Goal: Information Seeking & Learning: Learn about a topic

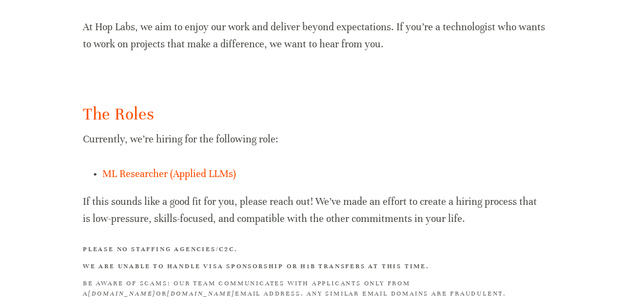
scroll to position [701, 0]
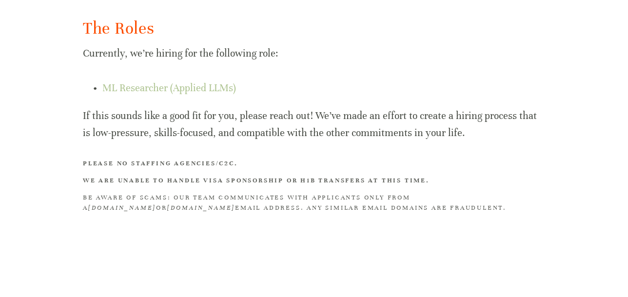
click at [198, 88] on link "ML Researcher (Applied LLMs)" at bounding box center [169, 88] width 134 height 12
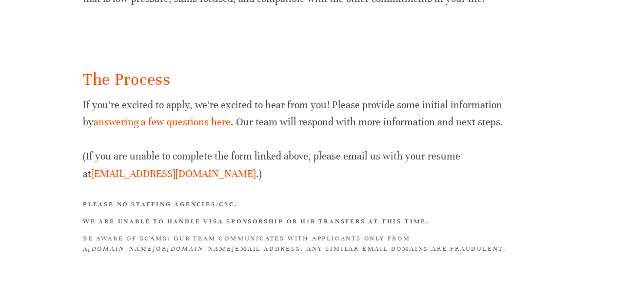
scroll to position [1199, 0]
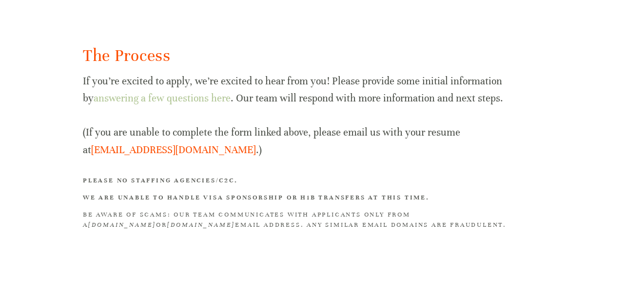
click at [172, 92] on link "answering a few questions here" at bounding box center [162, 98] width 137 height 12
click at [273, 101] on p "If you’re excited to apply, we’re excited to hear from you! Please provide some…" at bounding box center [314, 116] width 462 height 86
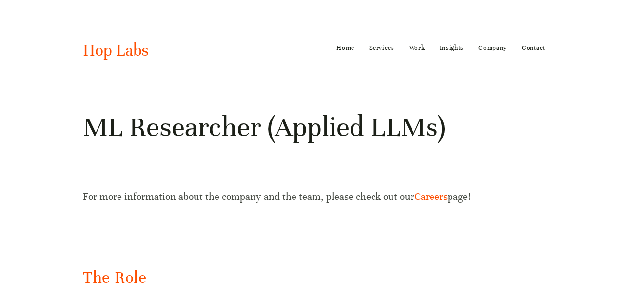
scroll to position [23, 0]
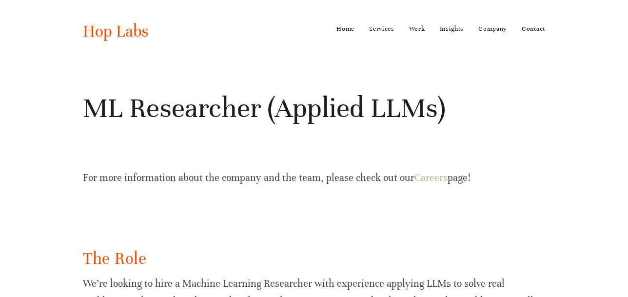
click at [424, 176] on link "Careers" at bounding box center [430, 178] width 33 height 12
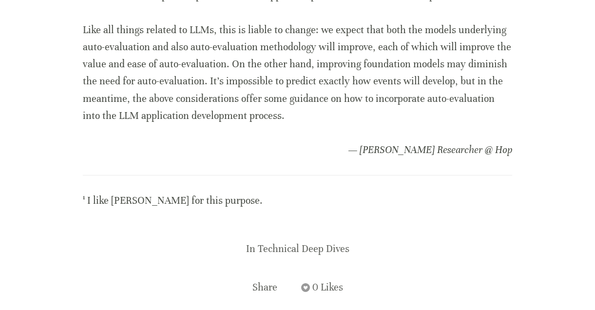
scroll to position [3777, 0]
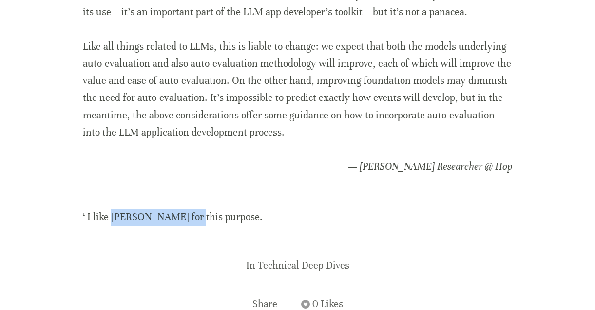
drag, startPoint x: 201, startPoint y: 185, endPoint x: 113, endPoint y: 189, distance: 88.3
click at [113, 209] on p "¹ I like Kolmogorov-Smirnov for this purpose." at bounding box center [297, 217] width 429 height 17
copy p "Kolmogorov-Smirnov"
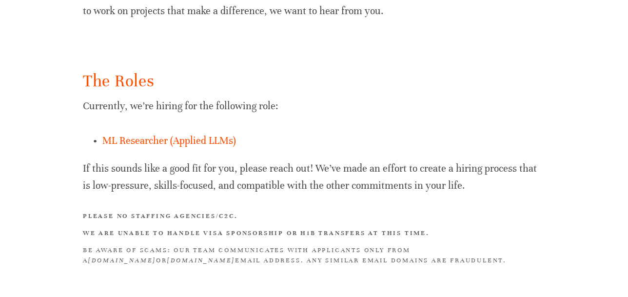
scroll to position [701, 0]
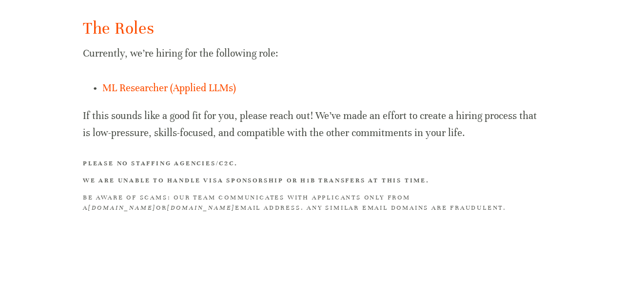
drag, startPoint x: 173, startPoint y: 197, endPoint x: 428, endPoint y: 206, distance: 255.0
click at [428, 206] on h3 "BE AWARE OF SCAMS: Our team communicates with applicants only from a [DOMAIN_NA…" at bounding box center [314, 202] width 462 height 20
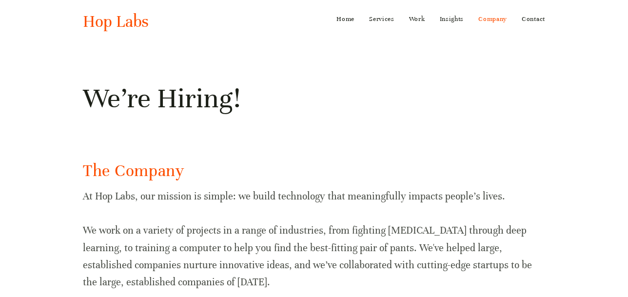
scroll to position [0, 0]
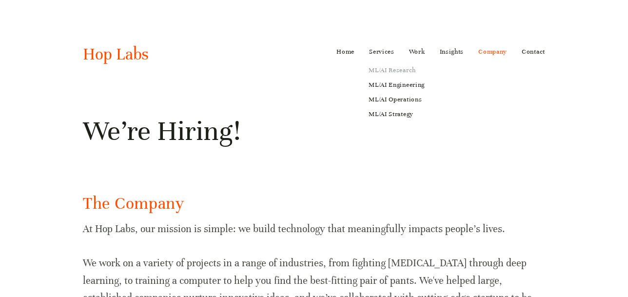
click at [389, 70] on link "ML/AI Research" at bounding box center [397, 70] width 70 height 15
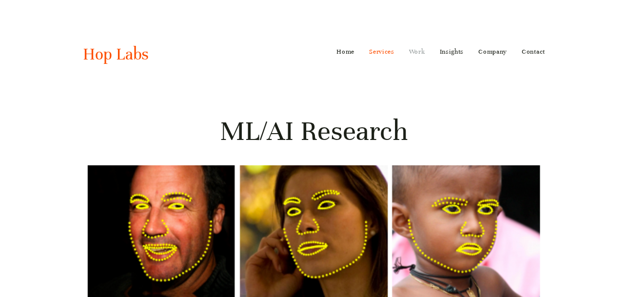
click at [418, 49] on link "Work" at bounding box center [417, 52] width 16 height 16
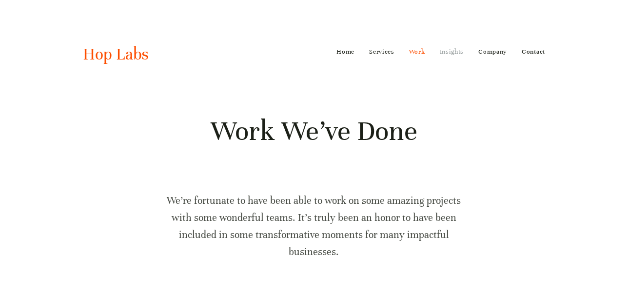
click at [455, 50] on link "Insights" at bounding box center [452, 52] width 24 height 16
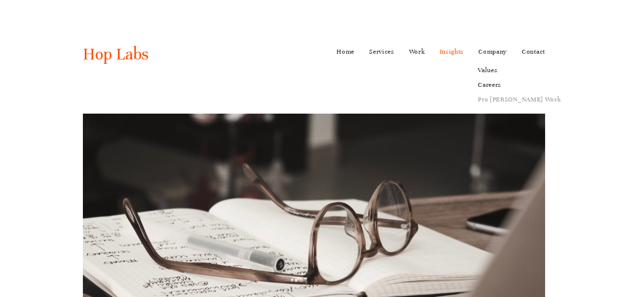
click at [501, 99] on link "Pro [PERSON_NAME] Work" at bounding box center [519, 99] width 96 height 15
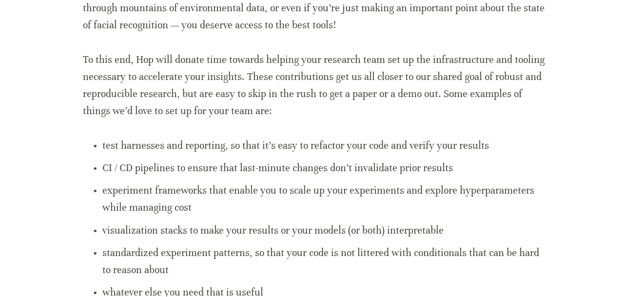
scroll to position [561, 0]
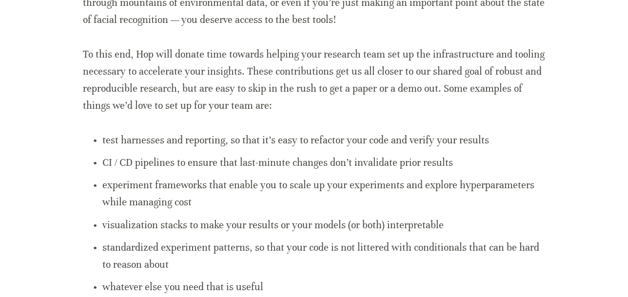
click at [429, 132] on p "test harnesses and reporting, so that it’s easy to refactor your code and verif…" at bounding box center [323, 140] width 442 height 17
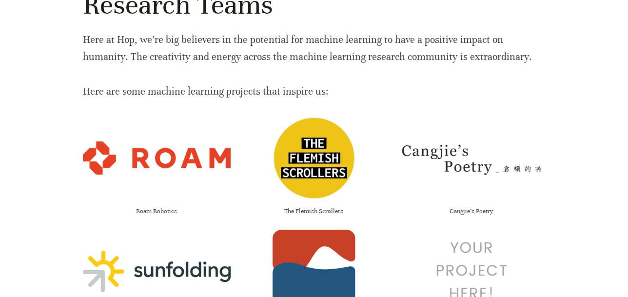
scroll to position [159, 0]
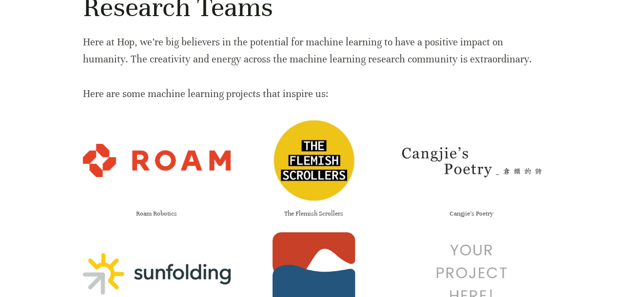
click at [162, 205] on div "Roam Robotics" at bounding box center [157, 213] width 148 height 17
click at [188, 144] on img at bounding box center [157, 160] width 148 height 33
click at [330, 131] on img at bounding box center [313, 160] width 83 height 83
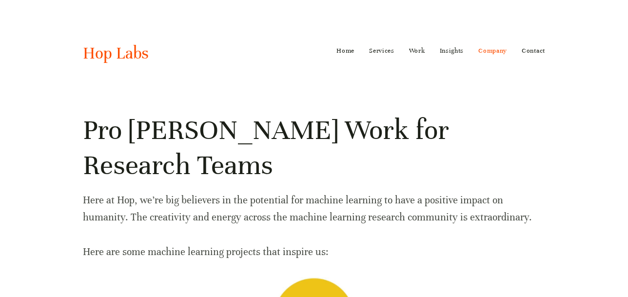
scroll to position [0, 0]
